Goal: Register for event/course

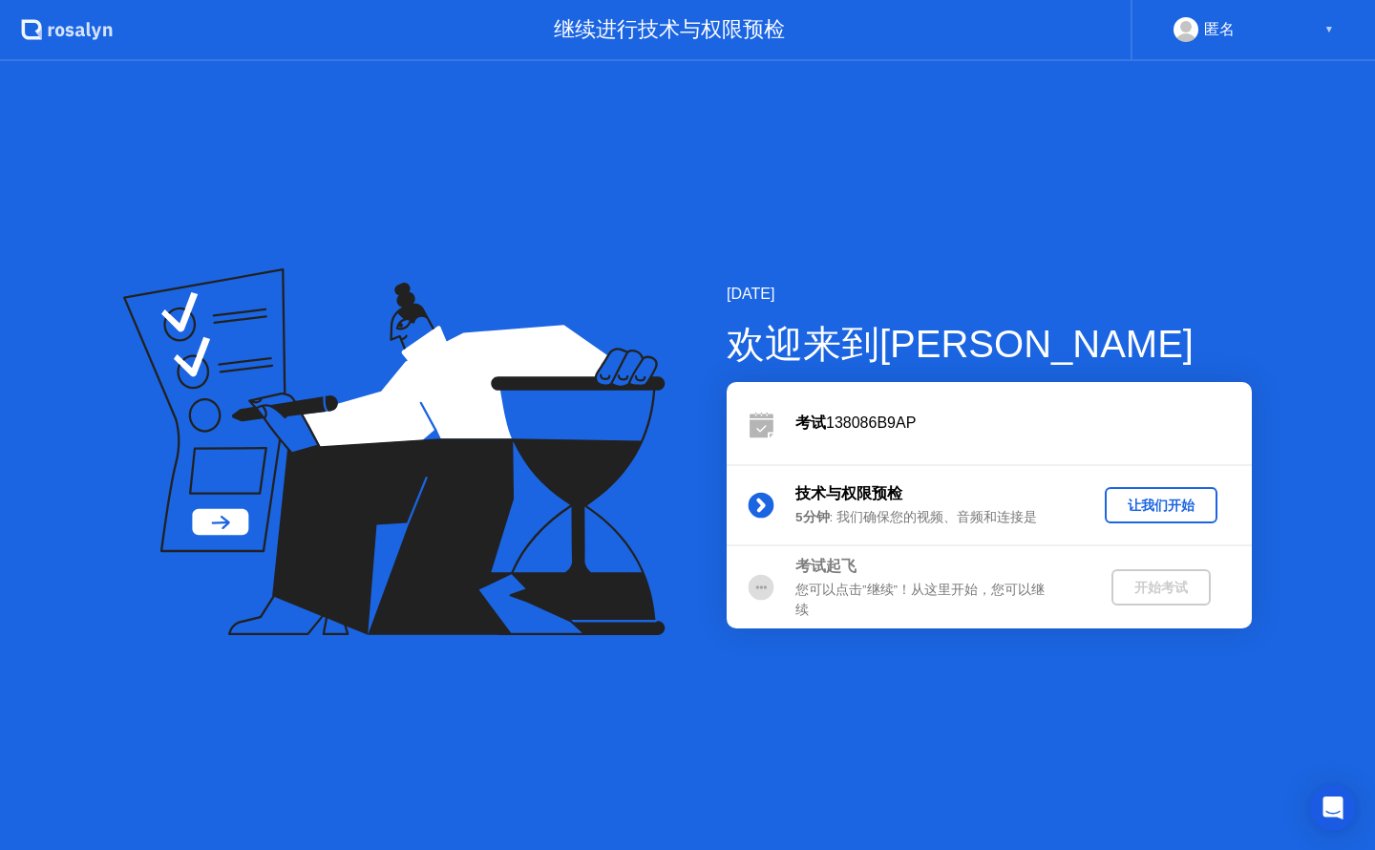
click at [1123, 501] on div "让我们开始" at bounding box center [1160, 506] width 97 height 18
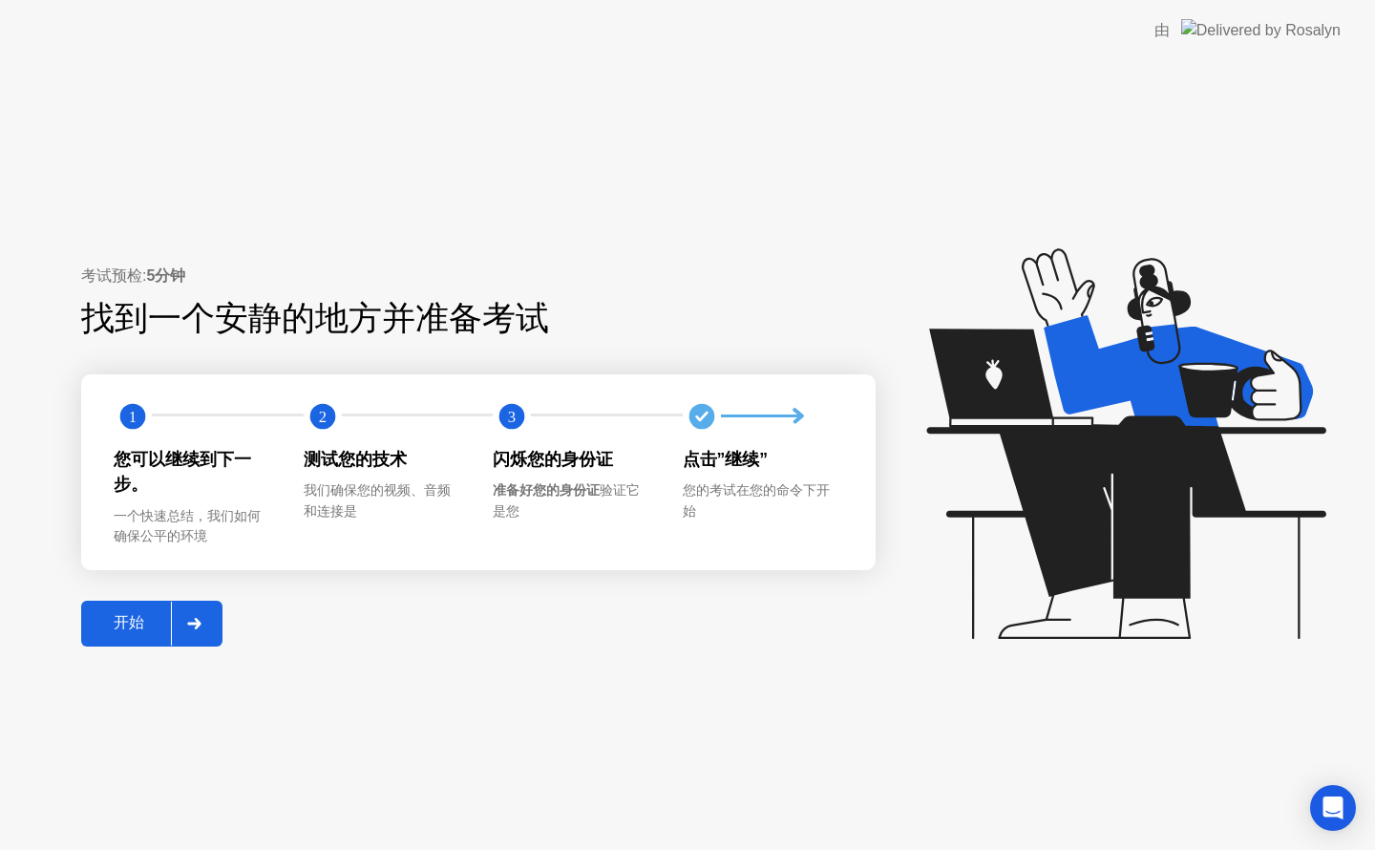
click at [120, 624] on div "开始" at bounding box center [129, 623] width 84 height 20
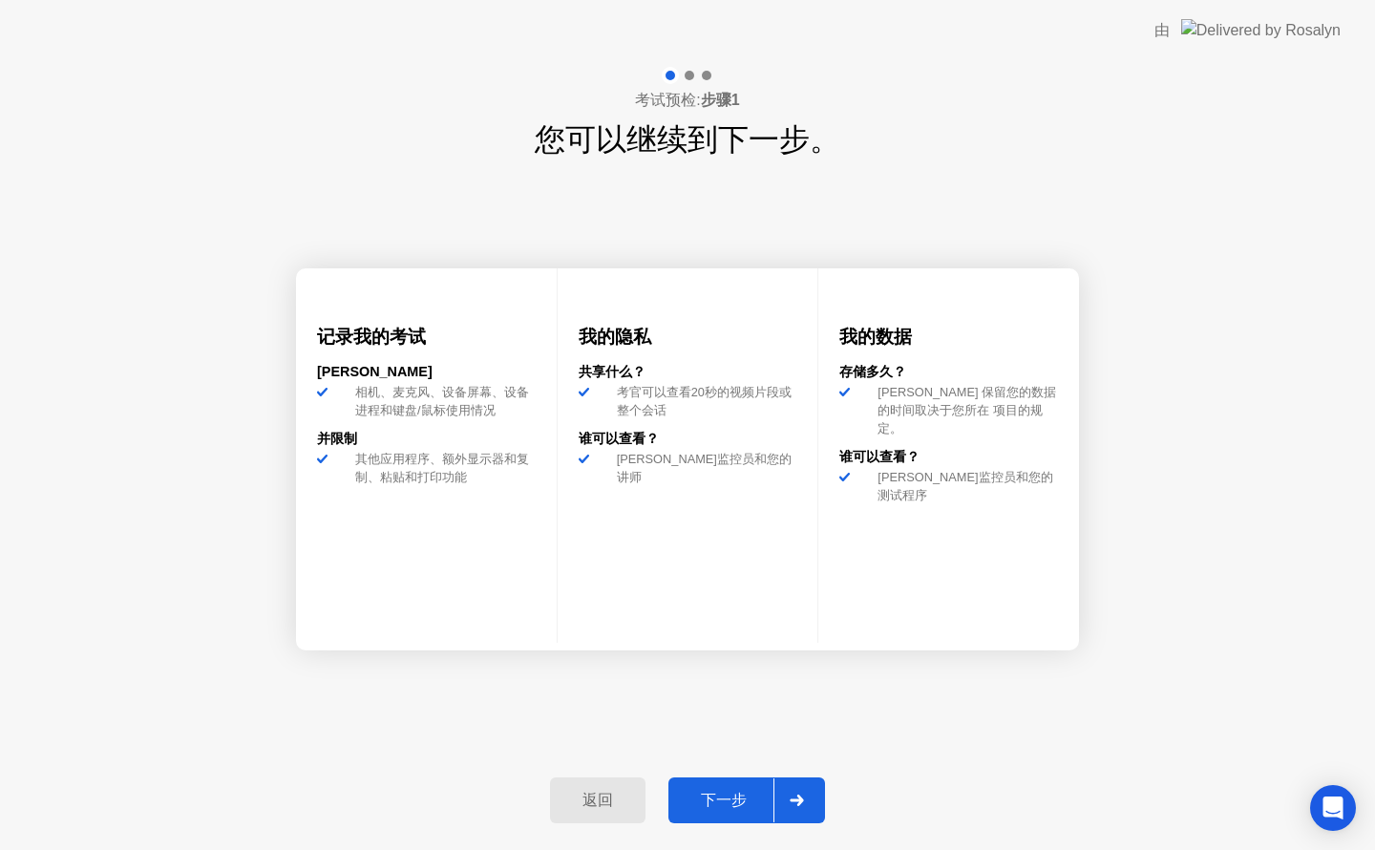
click at [726, 810] on div "下一步" at bounding box center [723, 801] width 99 height 20
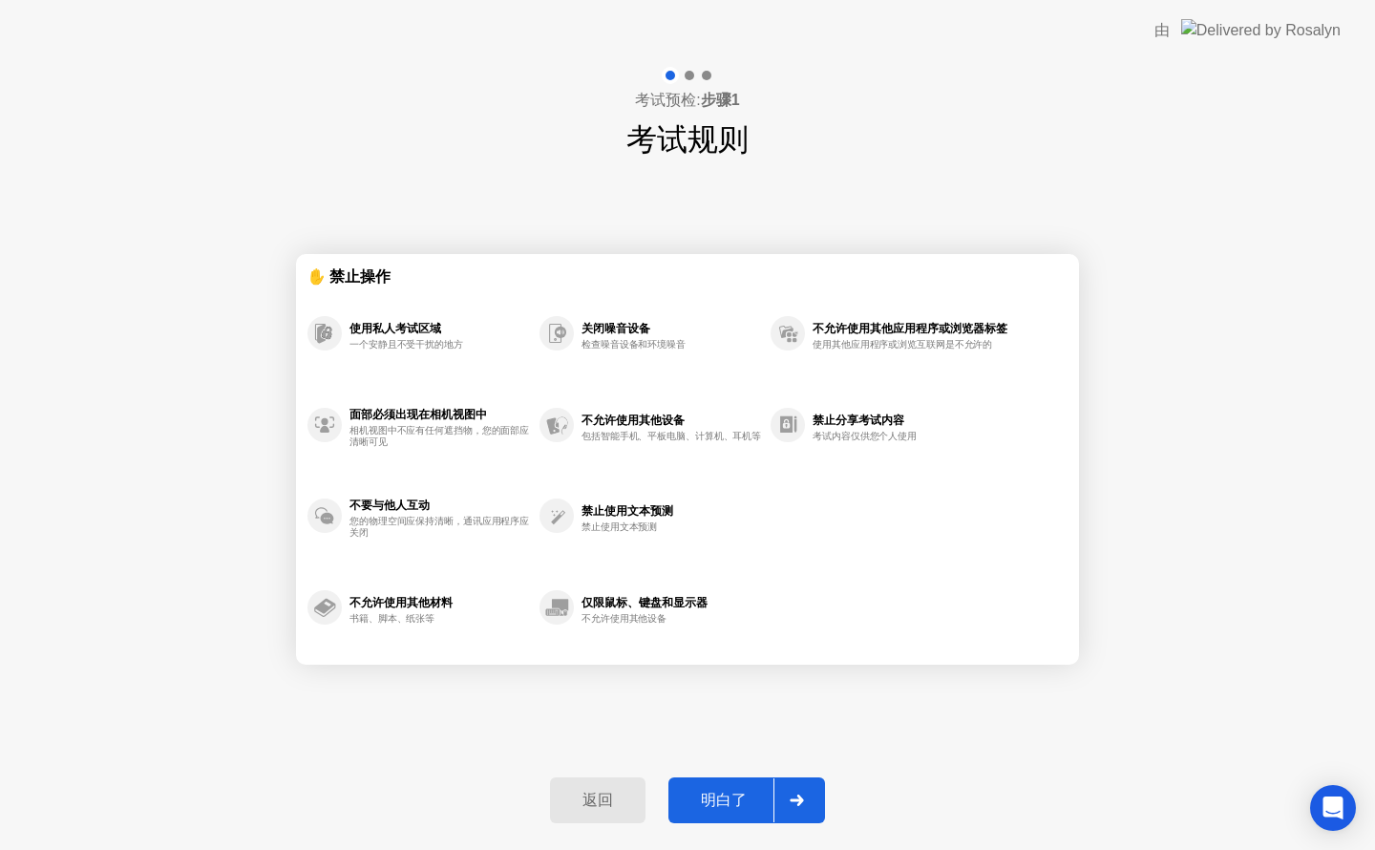
click at [785, 747] on div "✋ 禁止操作 使用私人考试区域 一个安静且不受干扰的地方 面部必须出现在相机视图中 相机视图中不应有任何遮挡物，您的面部应清晰可见 不要与他人互动 您的物理空…" at bounding box center [687, 459] width 783 height 594
click at [735, 803] on div "明白了" at bounding box center [723, 801] width 99 height 20
select select "**********"
select select "*******"
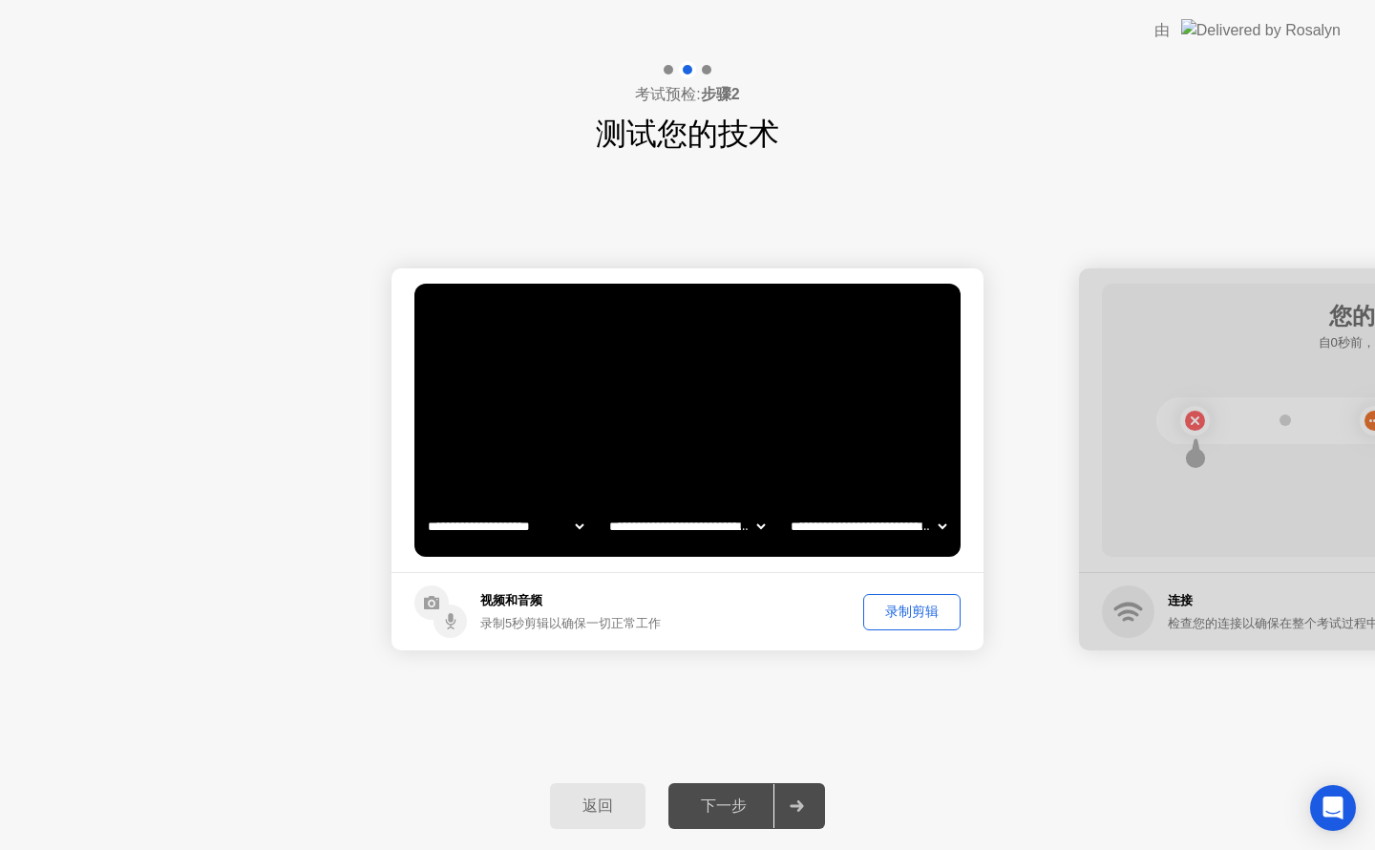
click at [907, 619] on div "录制剪辑" at bounding box center [912, 611] width 84 height 18
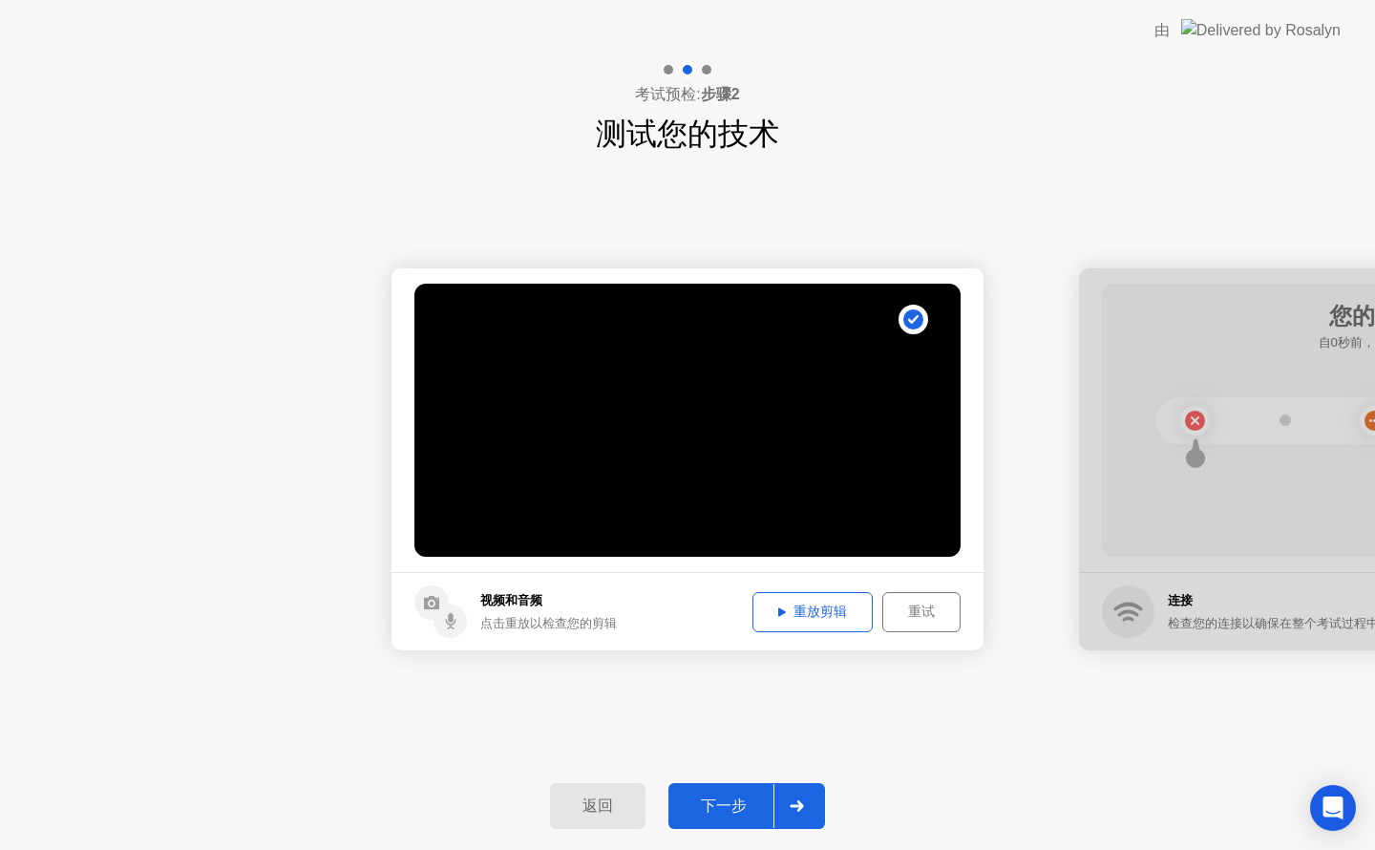
click at [844, 611] on div "重放剪辑" at bounding box center [812, 611] width 107 height 18
click at [754, 775] on div "返回 下一步" at bounding box center [687, 806] width 1375 height 88
click at [741, 796] on div "下一步" at bounding box center [723, 806] width 99 height 20
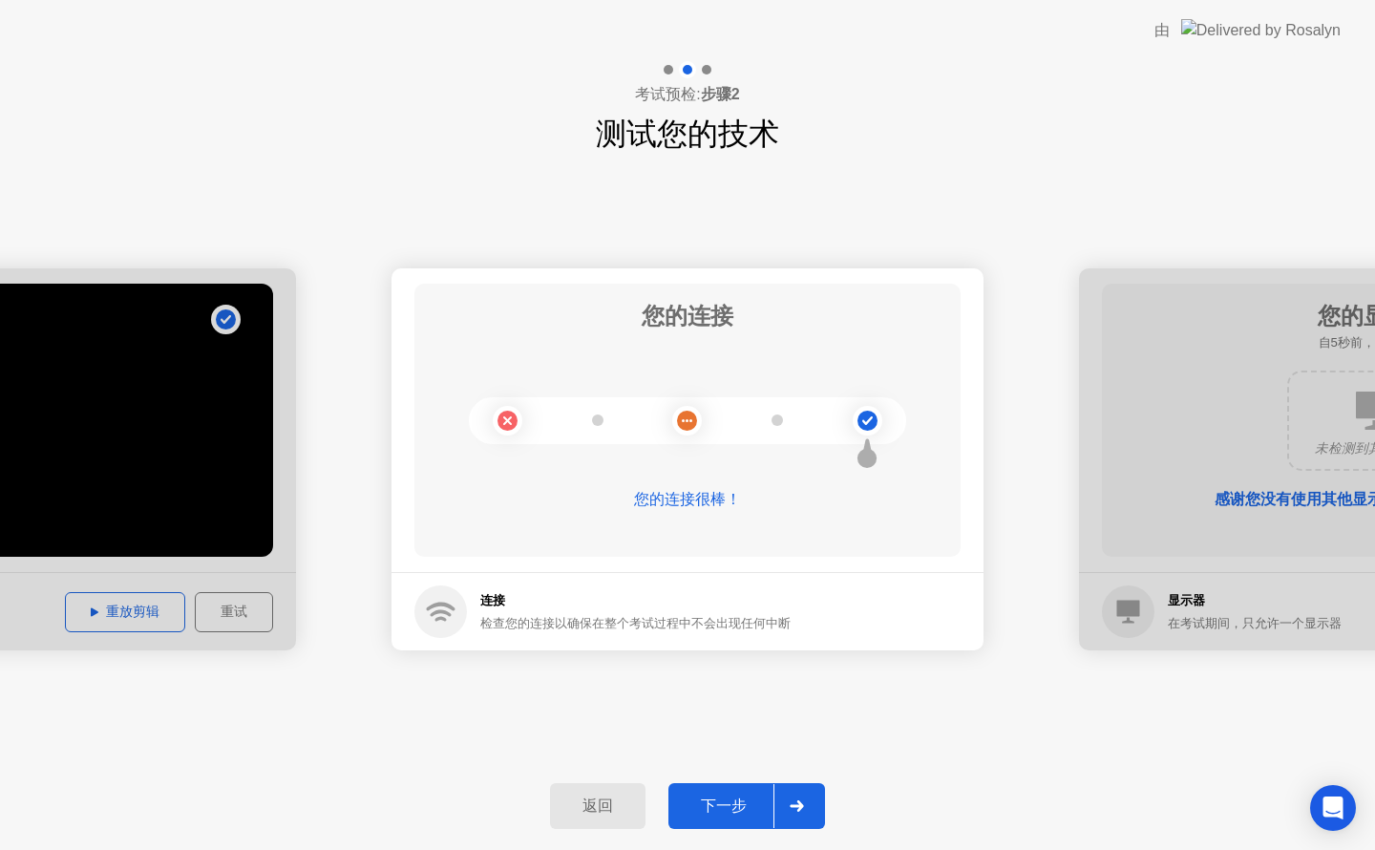
click at [722, 815] on div "下一步" at bounding box center [723, 806] width 99 height 20
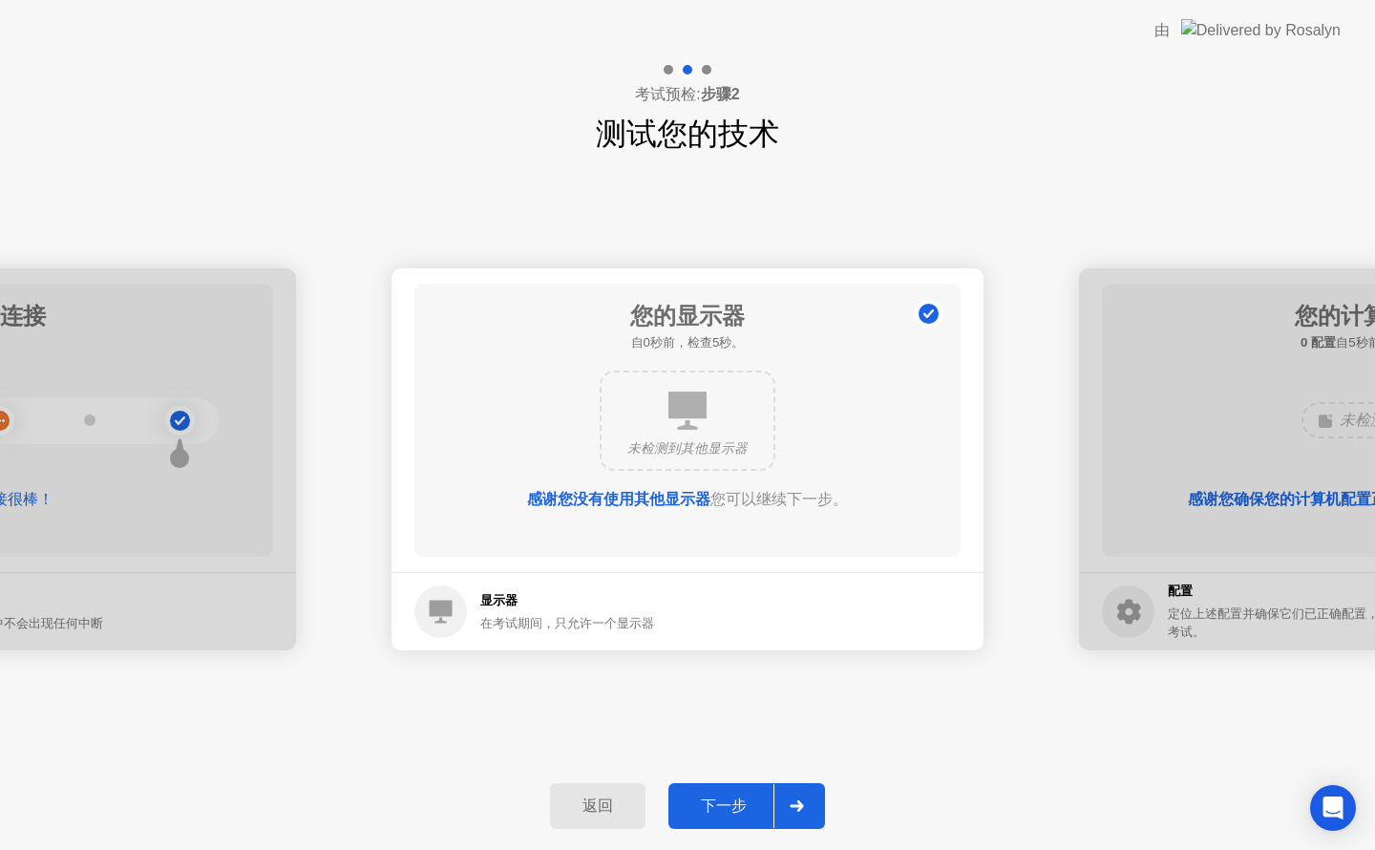
click at [722, 814] on div "下一步" at bounding box center [723, 806] width 99 height 20
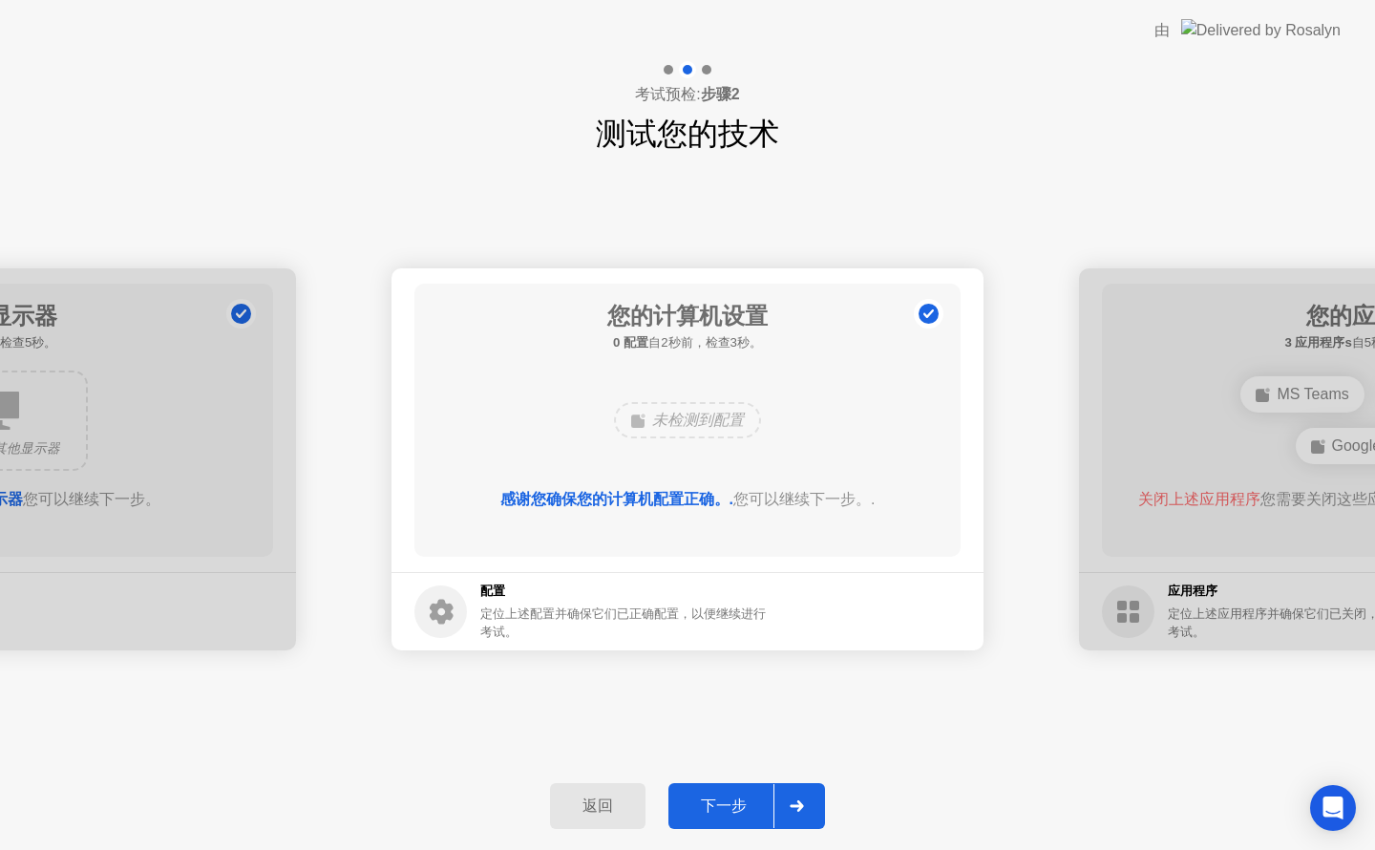
click at [722, 814] on div "下一步" at bounding box center [723, 806] width 99 height 20
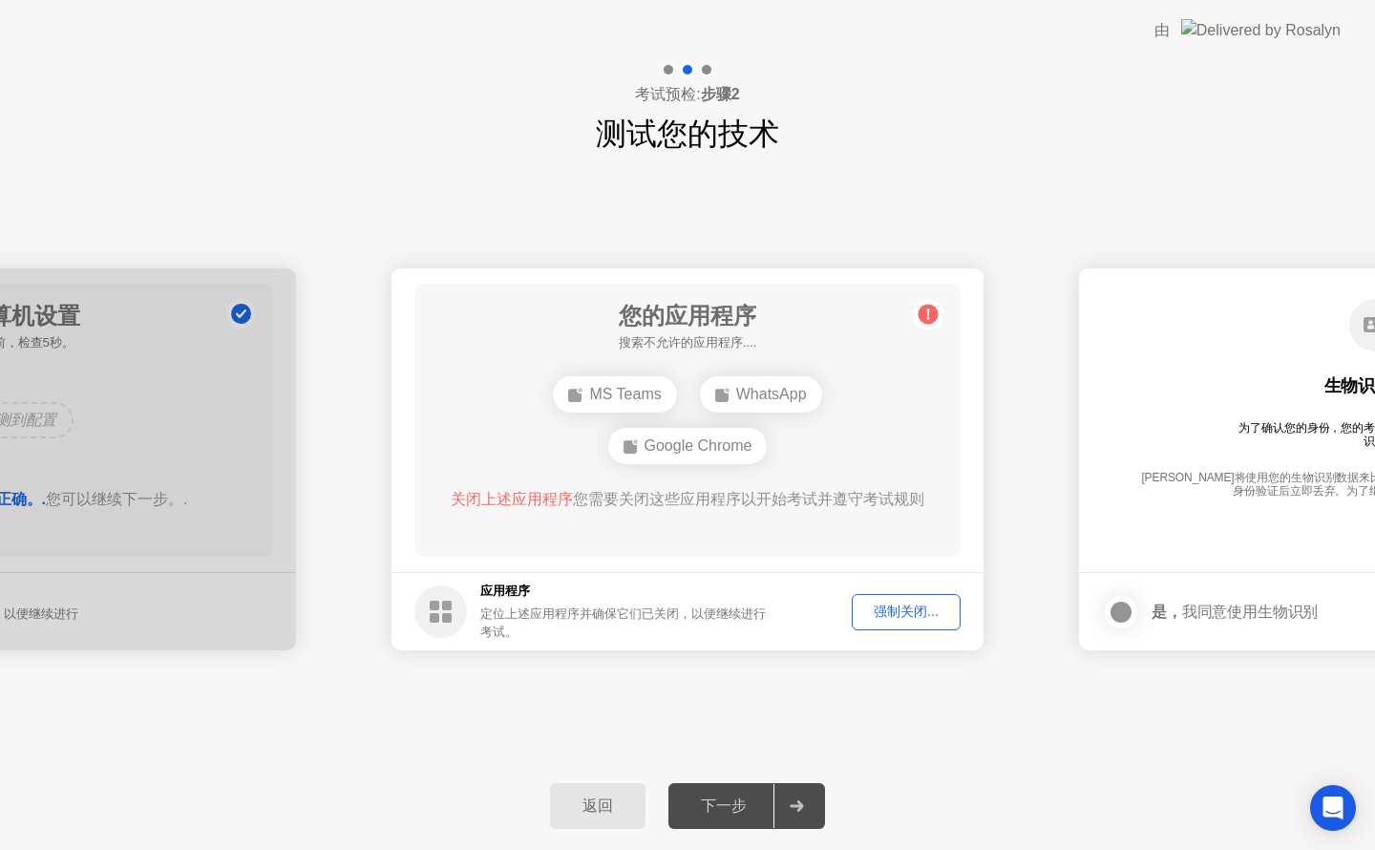
click at [886, 621] on div "强制关闭..." at bounding box center [905, 611] width 95 height 18
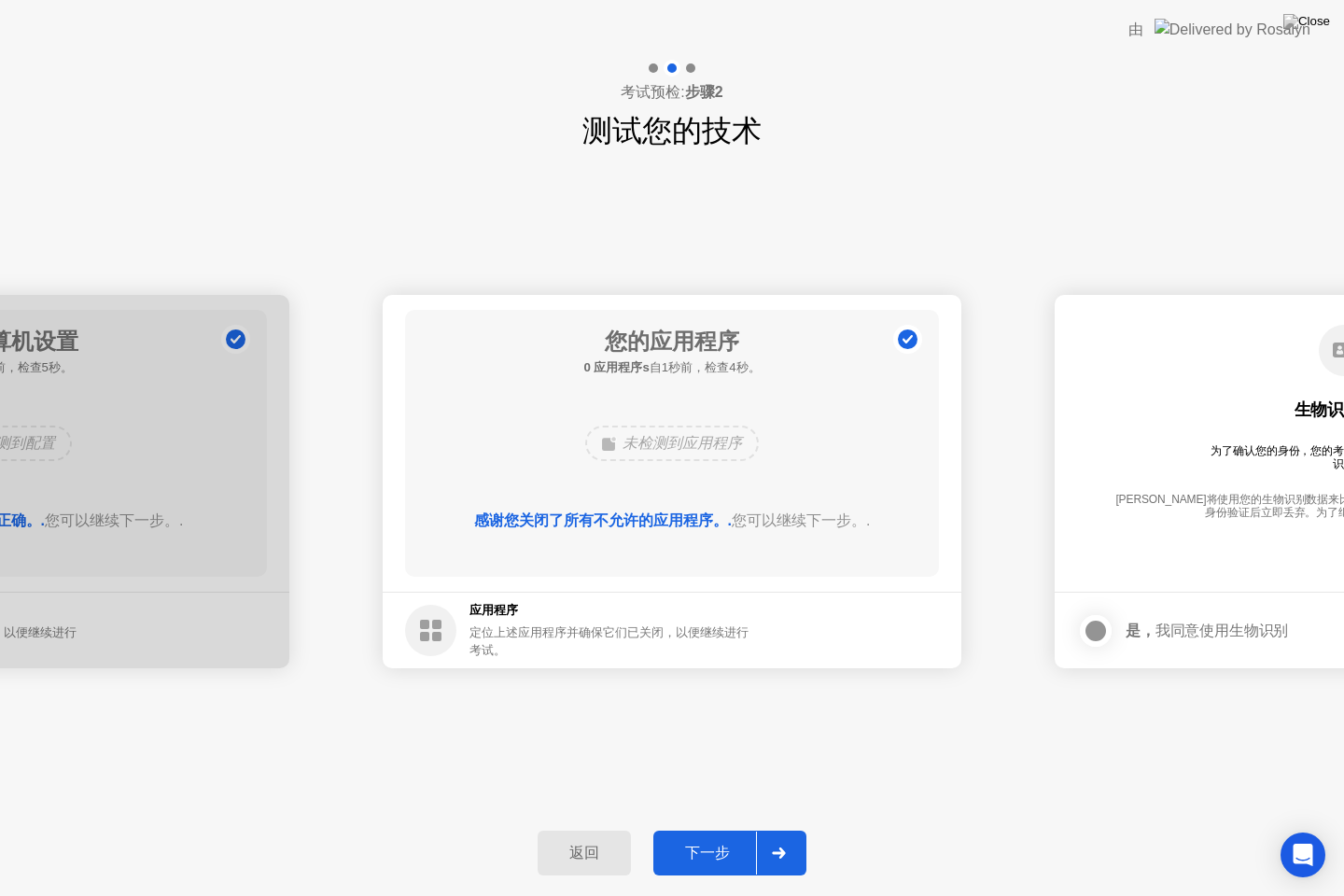
click at [712, 830] on div "下一步" at bounding box center [707, 853] width 97 height 20
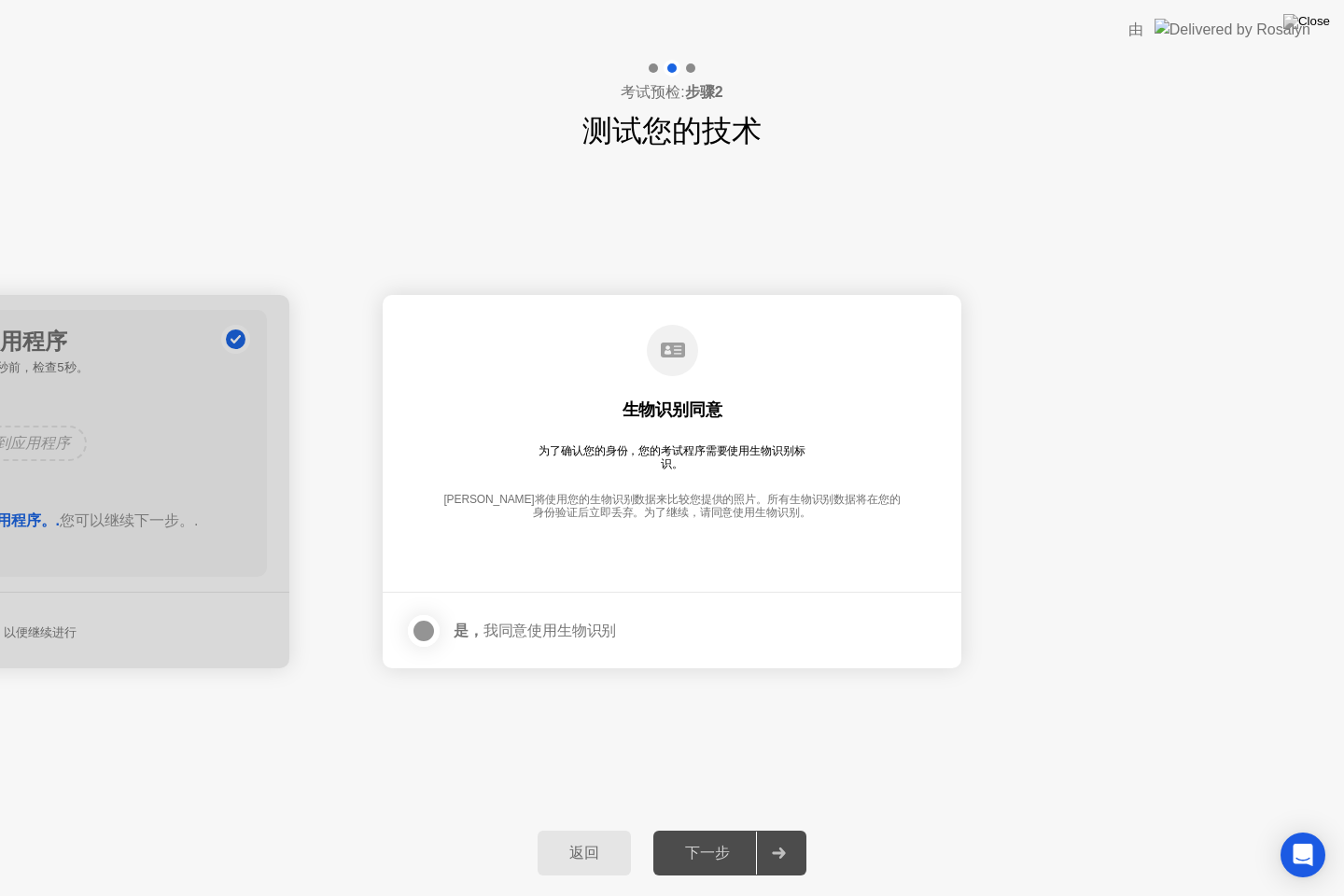
click at [417, 626] on div at bounding box center [423, 630] width 22 height 22
click at [703, 830] on div "下一步" at bounding box center [707, 853] width 97 height 20
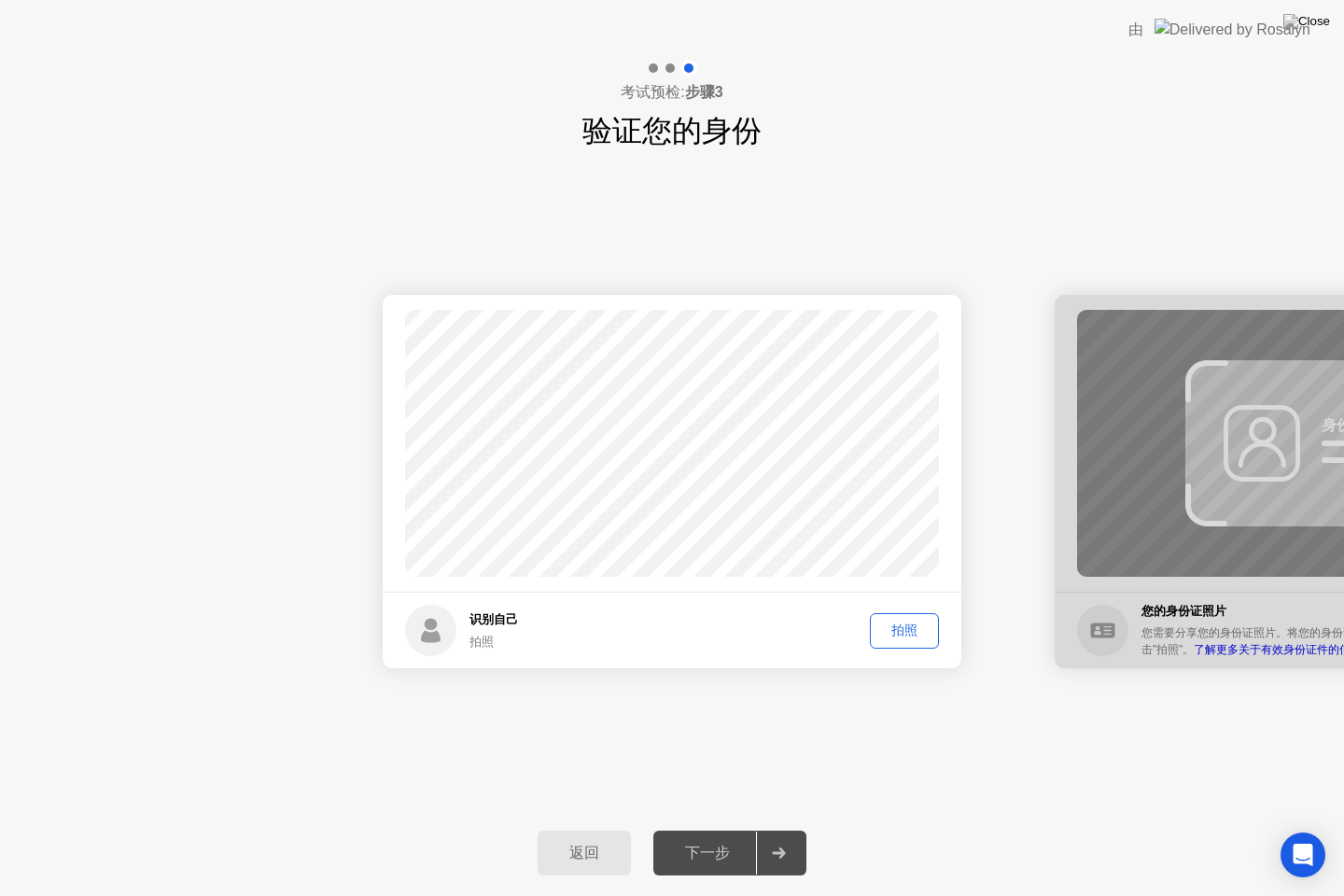
click at [900, 634] on div "拍照" at bounding box center [904, 630] width 56 height 18
click at [712, 830] on div "下一步" at bounding box center [707, 853] width 97 height 20
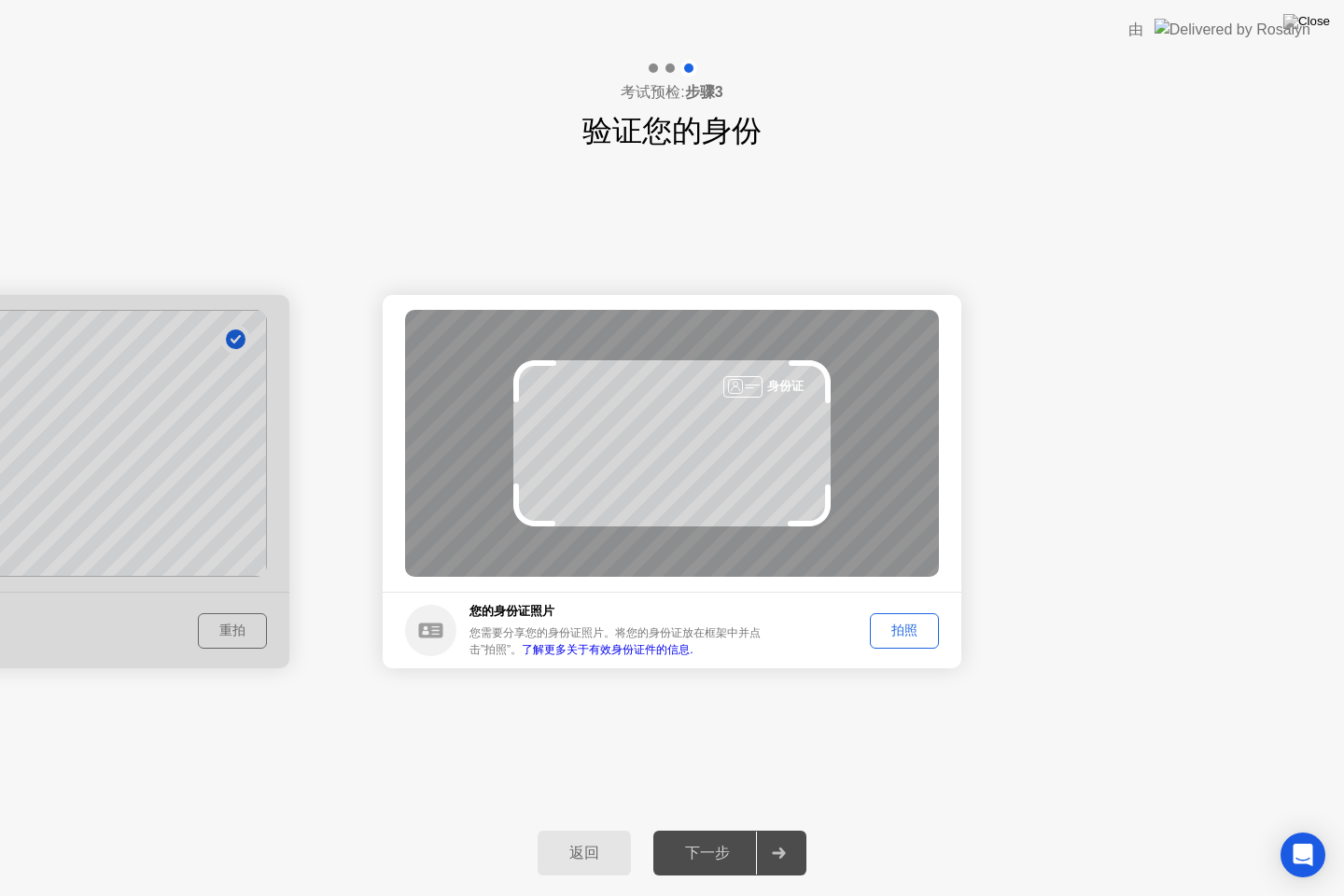
click at [907, 640] on button "拍照" at bounding box center [904, 630] width 69 height 35
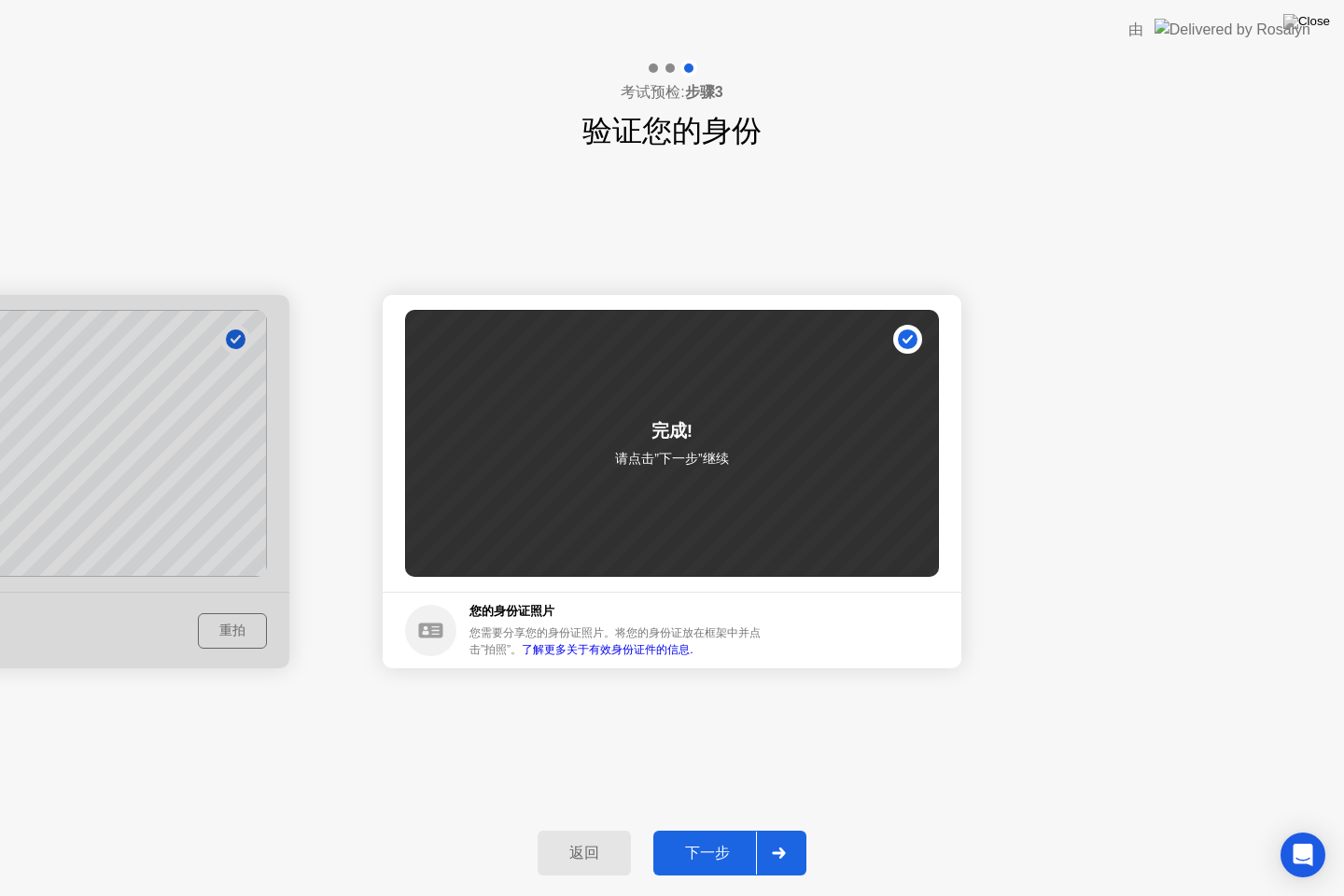
click at [717, 830] on div "下一步" at bounding box center [707, 853] width 97 height 20
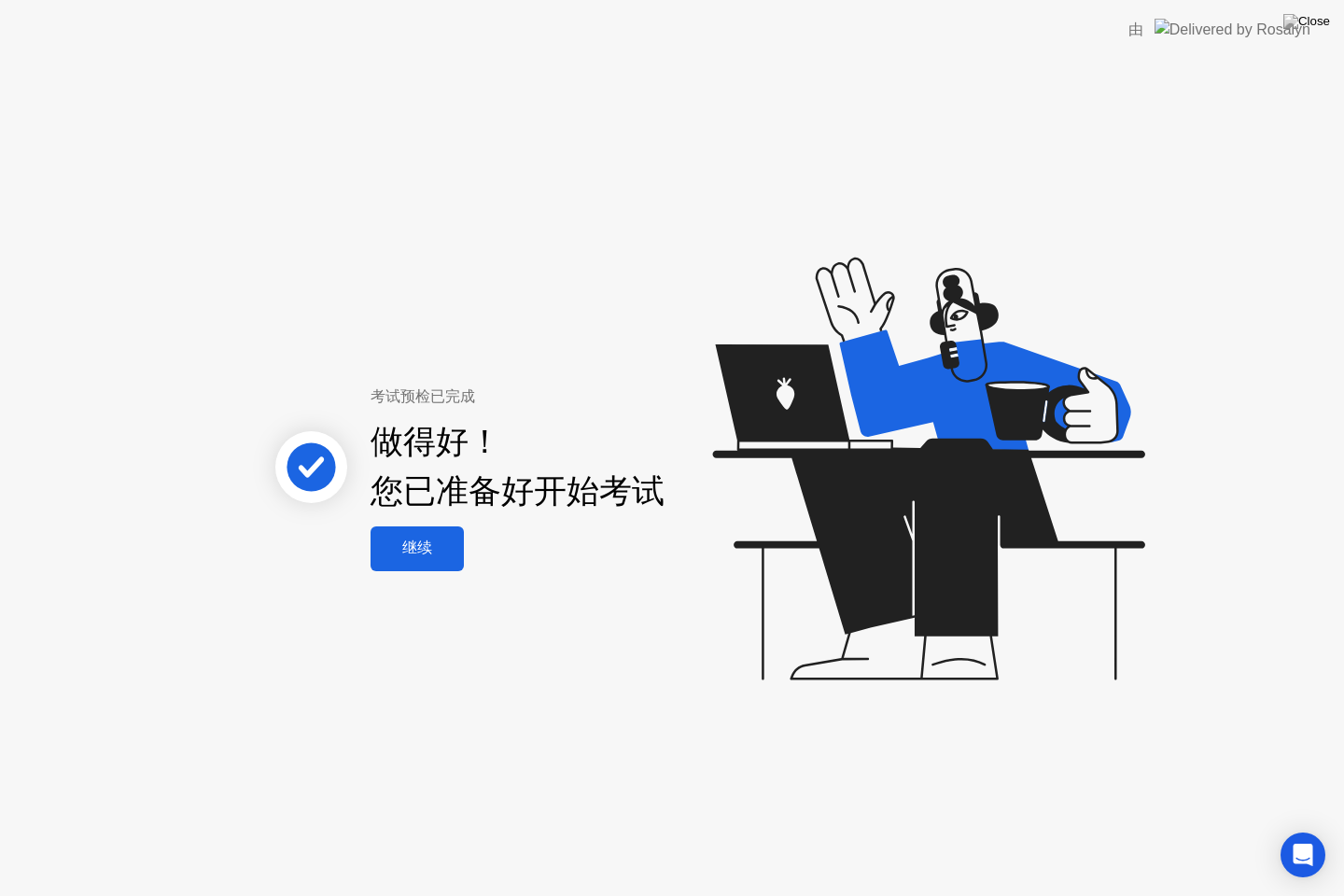
click at [422, 550] on div "继续" at bounding box center [417, 548] width 82 height 20
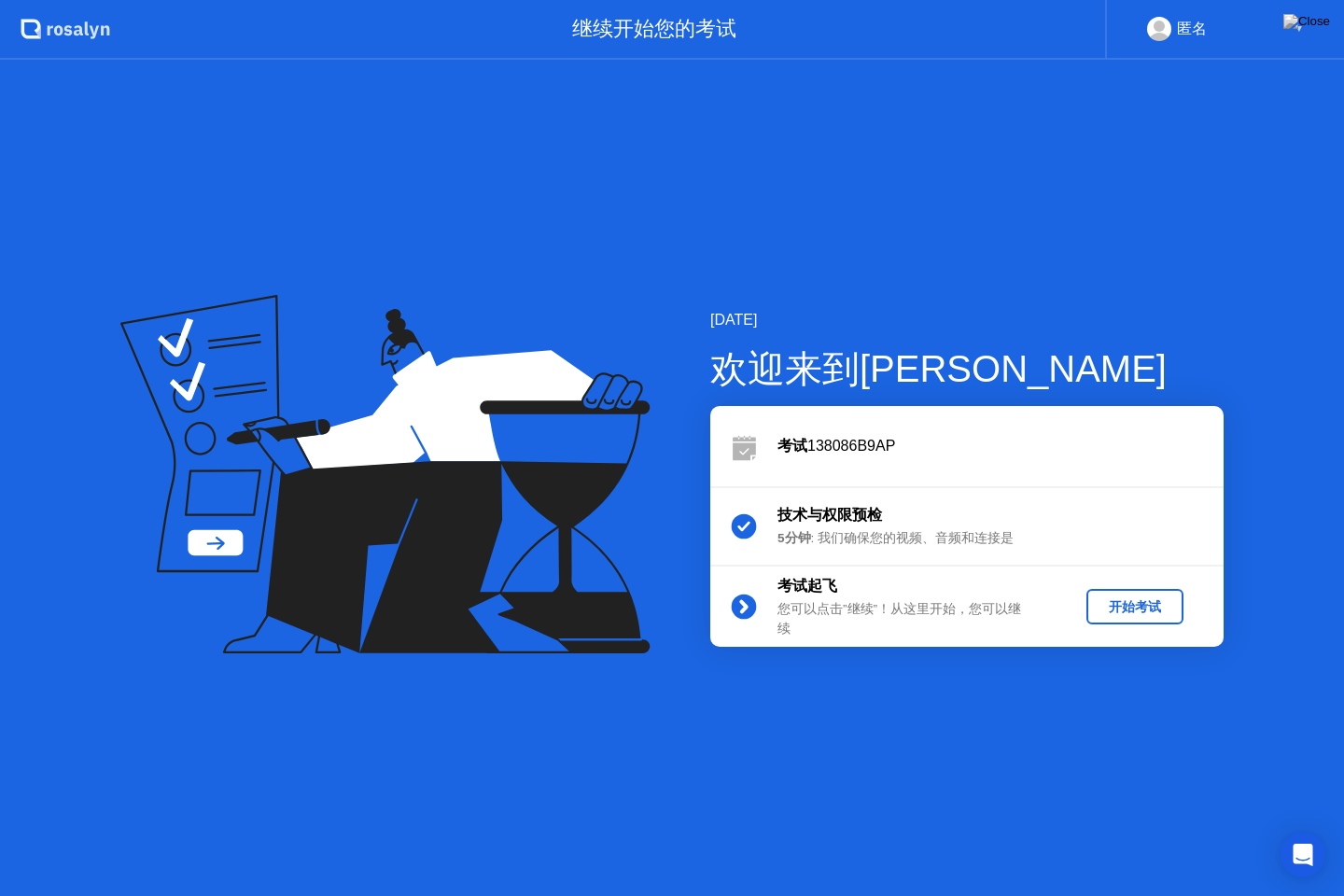
click at [1132, 608] on div "开始考试" at bounding box center [1135, 607] width 82 height 18
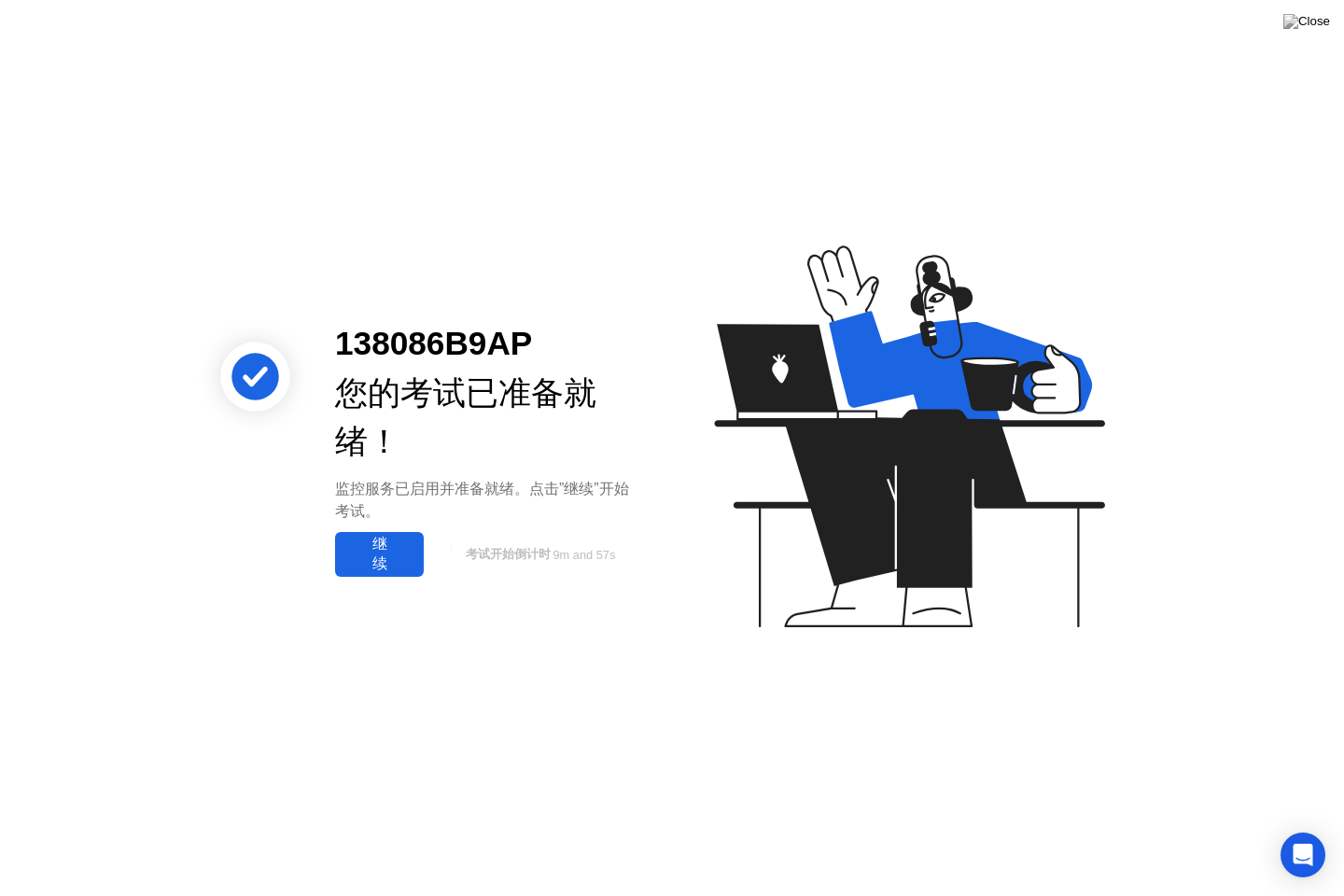
click at [396, 563] on div "继续" at bounding box center [379, 554] width 77 height 39
